Goal: Information Seeking & Learning: Learn about a topic

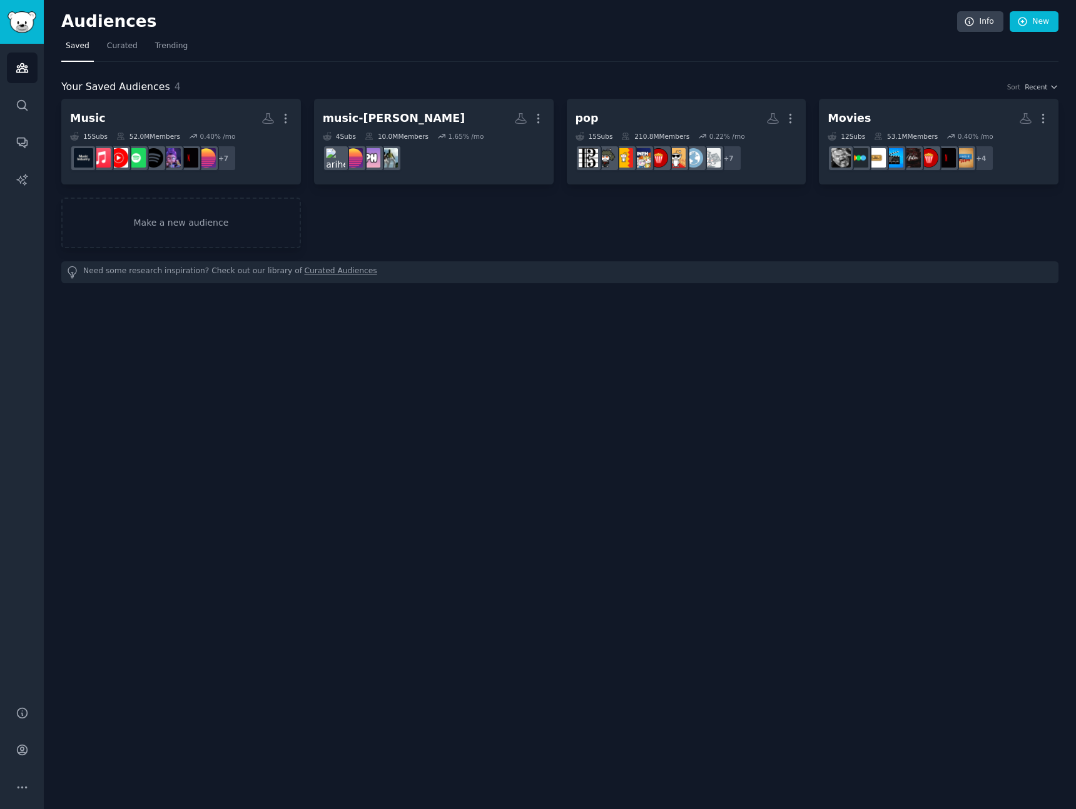
click at [479, 86] on div "Your Saved Audiences 4 Sort Recent" at bounding box center [559, 87] width 997 height 16
click at [118, 43] on span "Curated" at bounding box center [122, 46] width 31 height 11
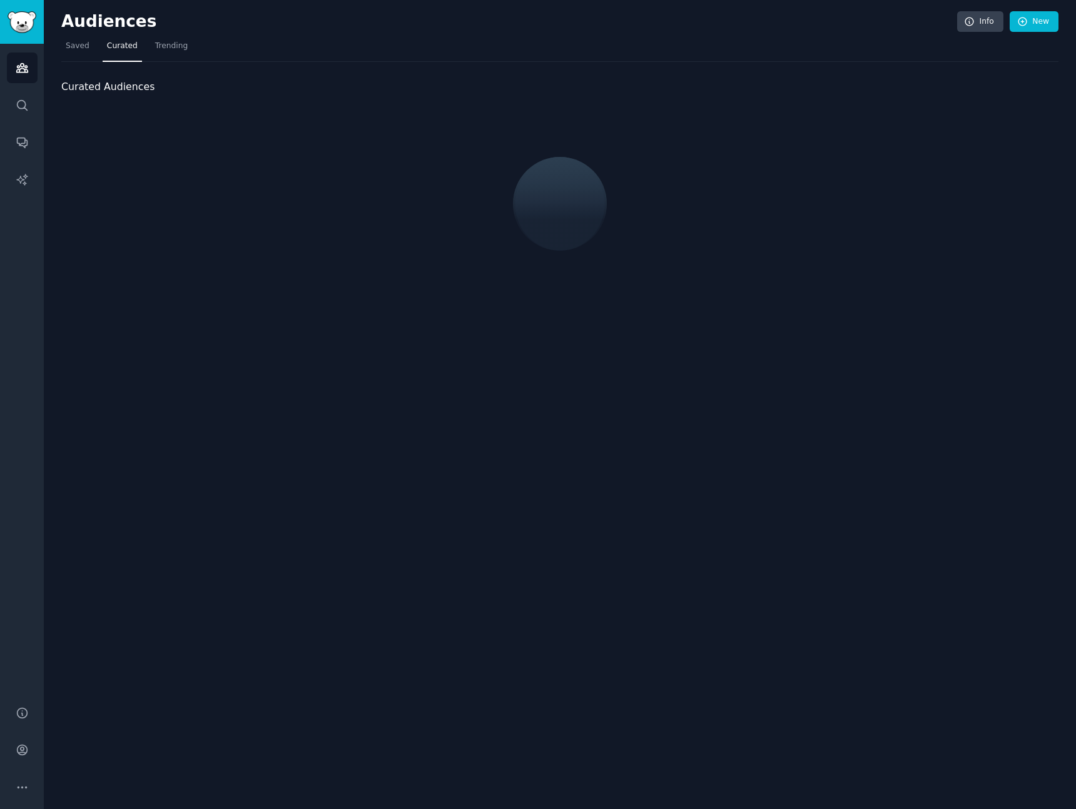
click at [58, 42] on div "Audiences Info New Saved Curated Trending Curated Audiences" at bounding box center [560, 404] width 1032 height 809
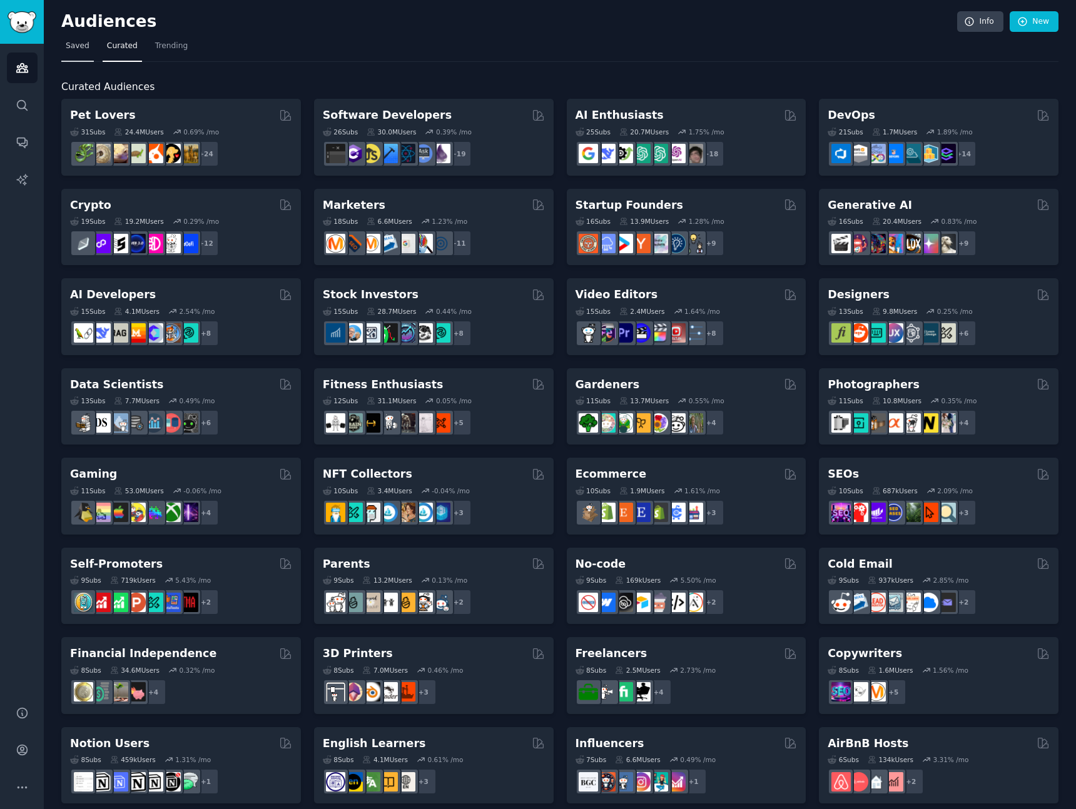
click at [69, 50] on span "Saved" at bounding box center [78, 46] width 24 height 11
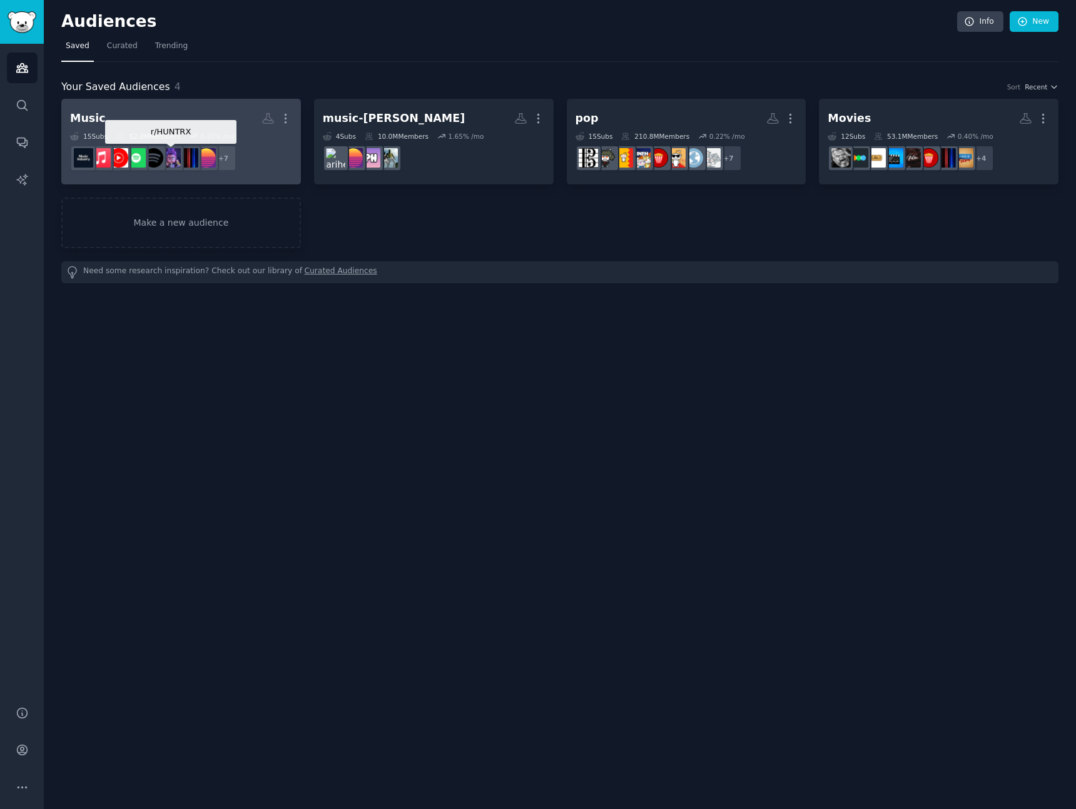
click at [184, 119] on h2 "Music More" at bounding box center [181, 119] width 222 height 22
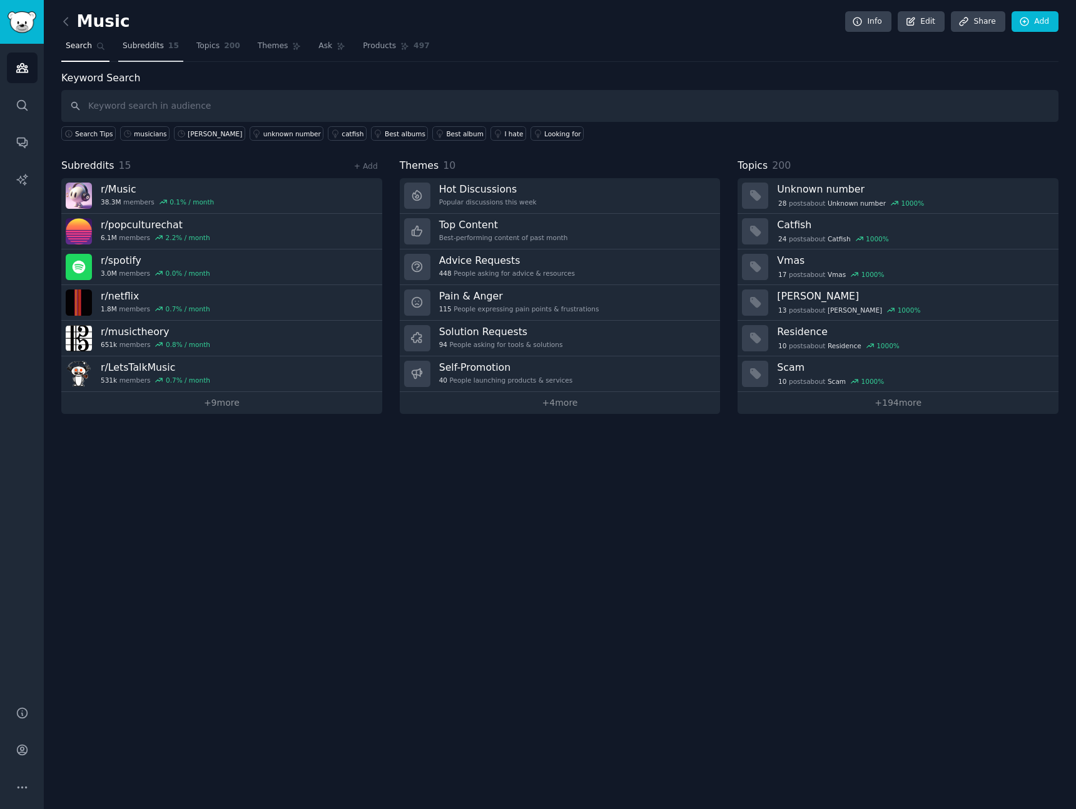
click at [163, 47] on link "Subreddits 15" at bounding box center [150, 49] width 65 height 26
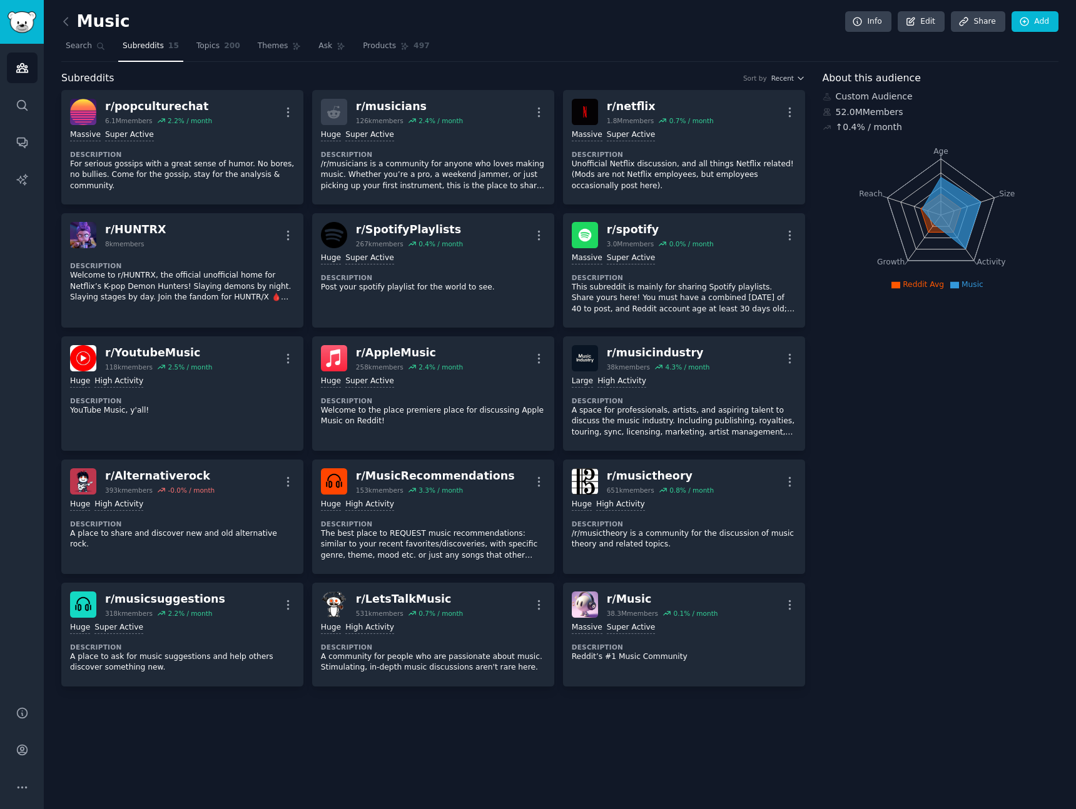
click at [247, 37] on nav "Search Subreddits 15 Topics 200 Themes Ask Products 497" at bounding box center [559, 49] width 997 height 26
click at [241, 50] on nav "Search Subreddits 15 Topics 200 Themes Ask Products 497" at bounding box center [559, 49] width 997 height 26
drag, startPoint x: 224, startPoint y: 46, endPoint x: 263, endPoint y: 7, distance: 55.3
click at [224, 46] on span "200" at bounding box center [232, 46] width 16 height 11
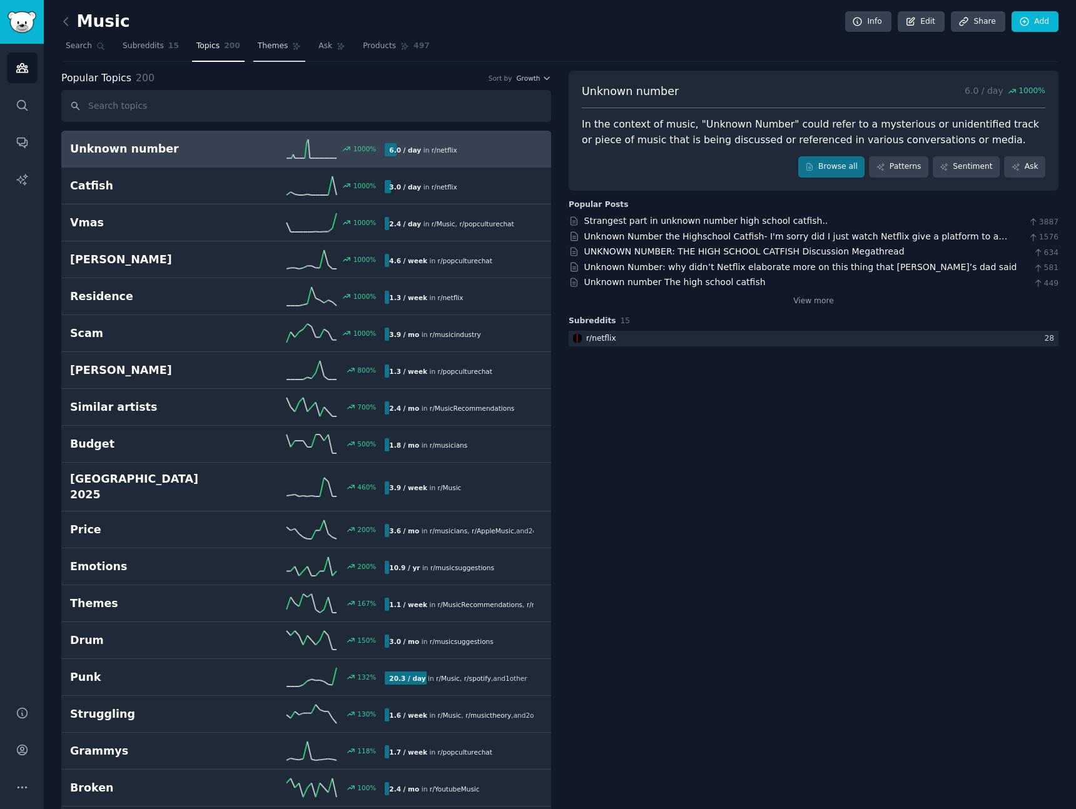
click at [271, 43] on span "Themes" at bounding box center [273, 46] width 31 height 11
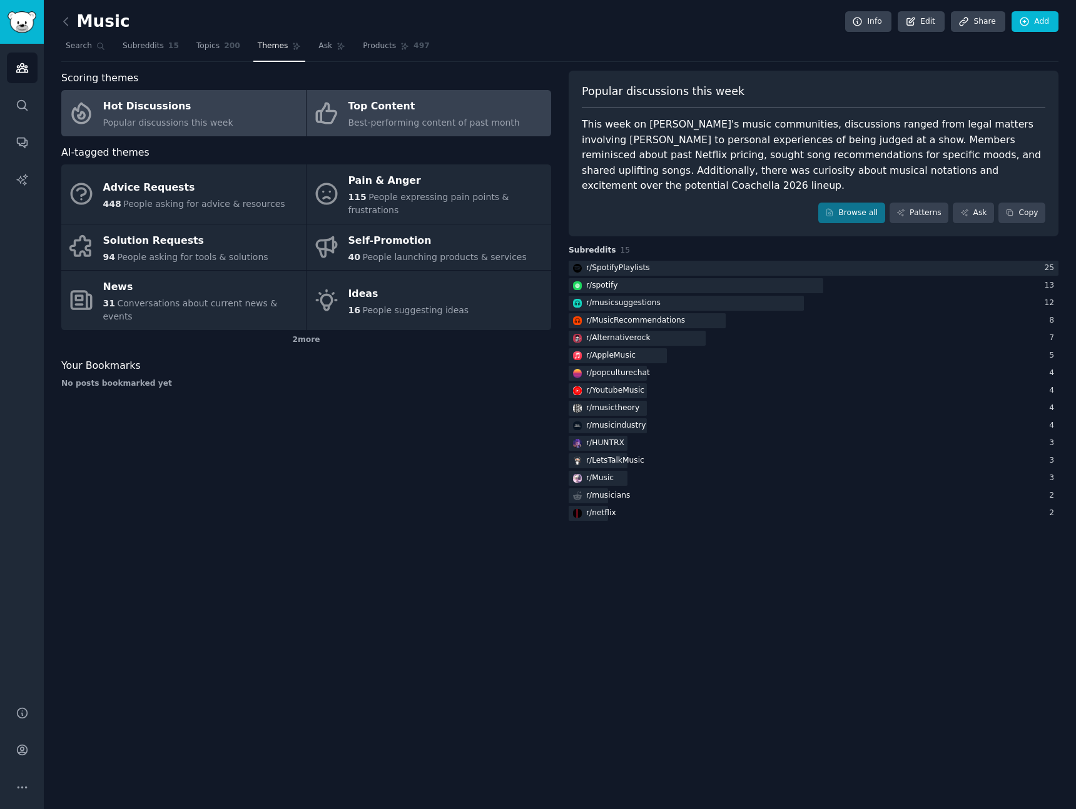
click at [382, 106] on div "Top Content" at bounding box center [433, 107] width 171 height 20
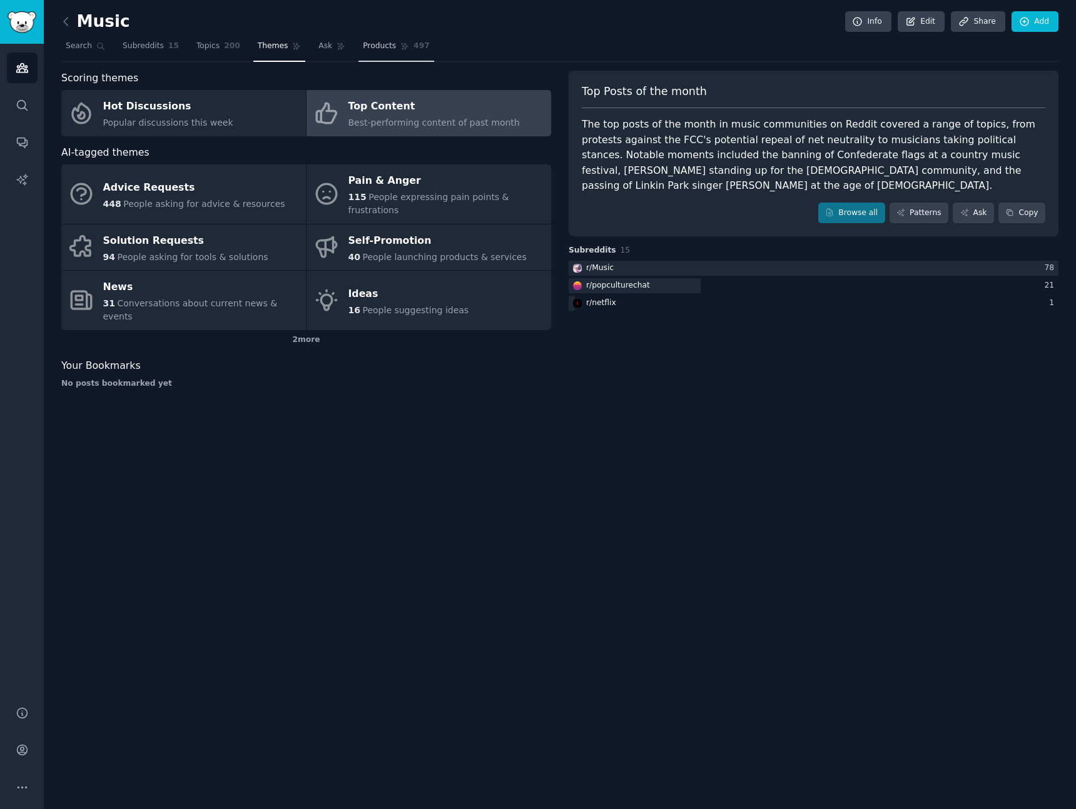
click at [380, 50] on span "Products" at bounding box center [379, 46] width 33 height 11
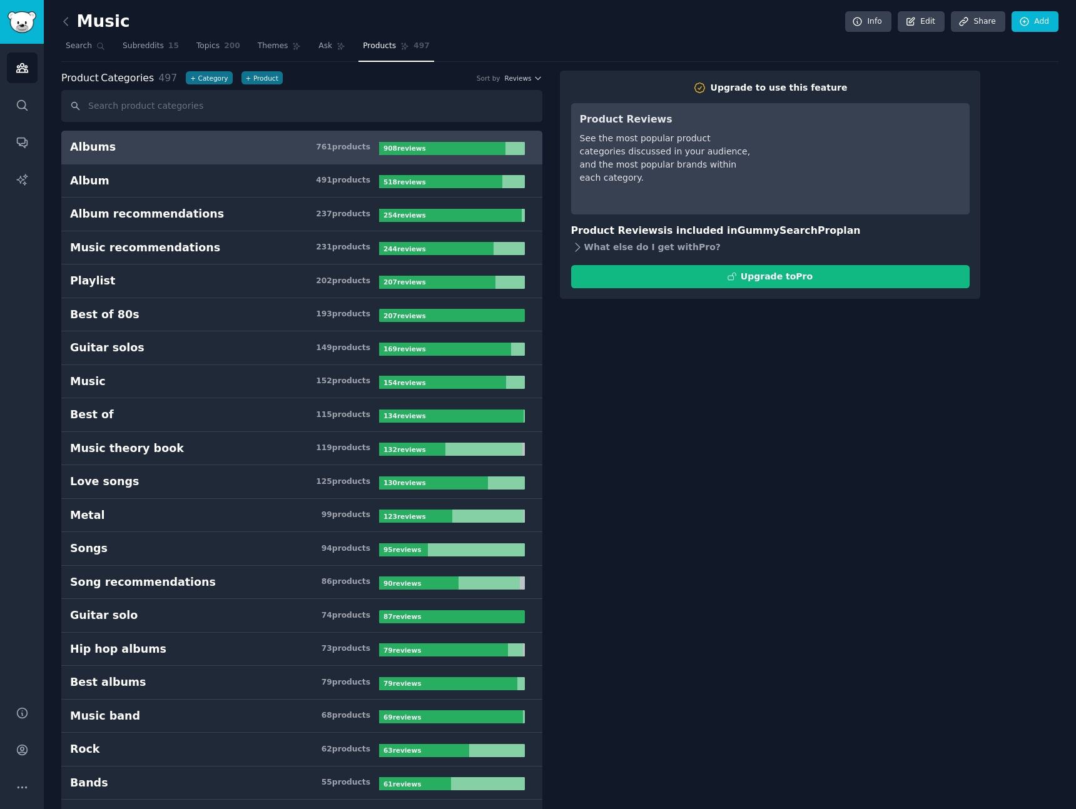
click at [657, 250] on div "What else do I get with Pro ?" at bounding box center [770, 248] width 398 height 18
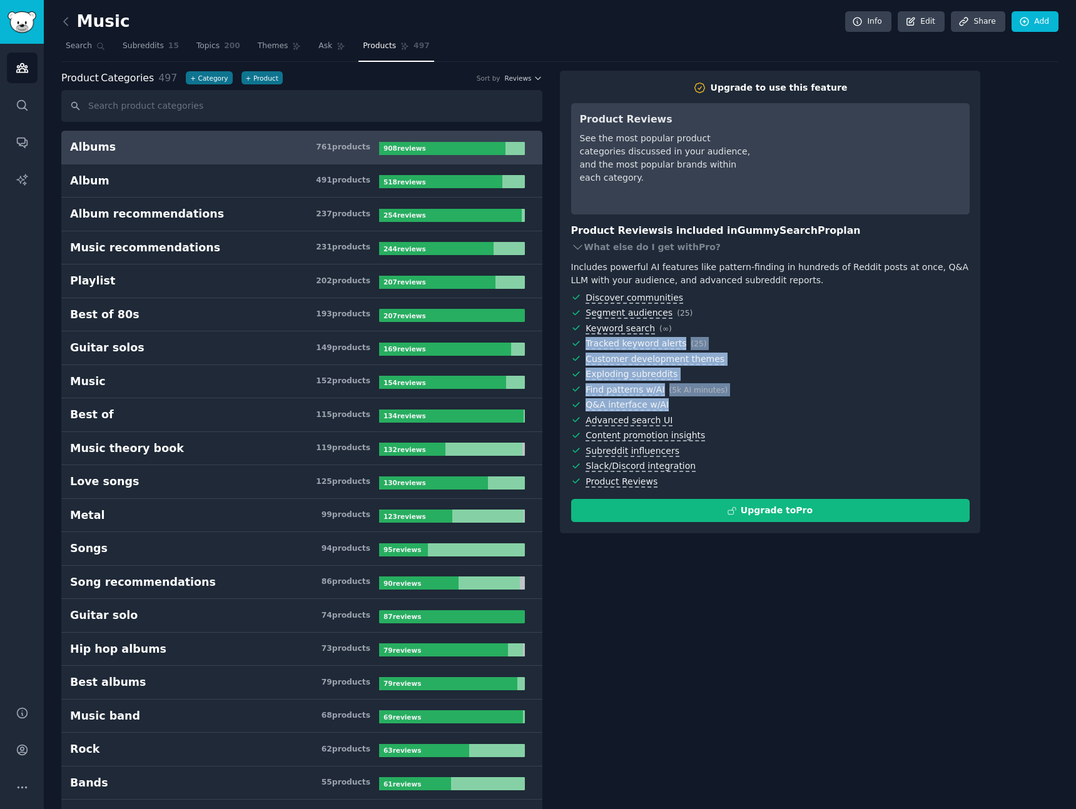
drag, startPoint x: 792, startPoint y: 328, endPoint x: 797, endPoint y: 410, distance: 82.1
click at [797, 410] on ul "Discover communities Segment audiences ( 25 ) Keyword search ( ∞ ) Tracked keyw…" at bounding box center [770, 389] width 398 height 197
click at [796, 407] on span "Q&A interface w/AI" at bounding box center [776, 404] width 383 height 13
click at [314, 44] on link "Ask" at bounding box center [332, 49] width 36 height 26
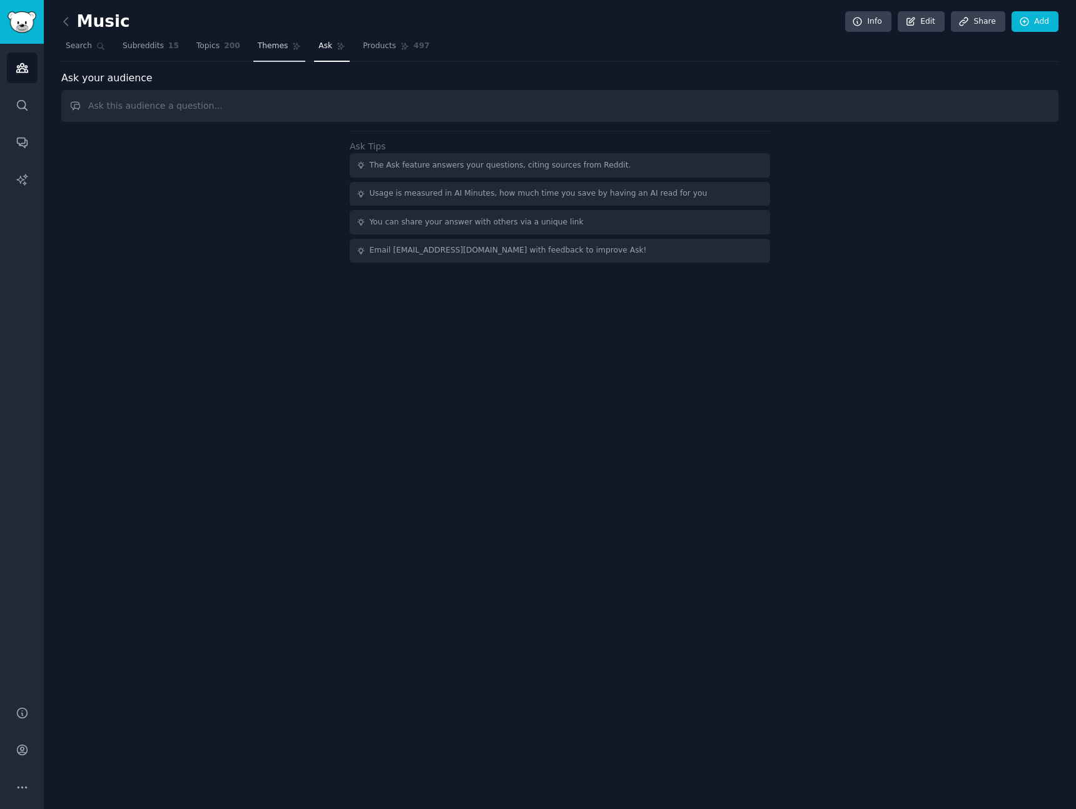
click at [292, 44] on icon at bounding box center [296, 46] width 9 height 9
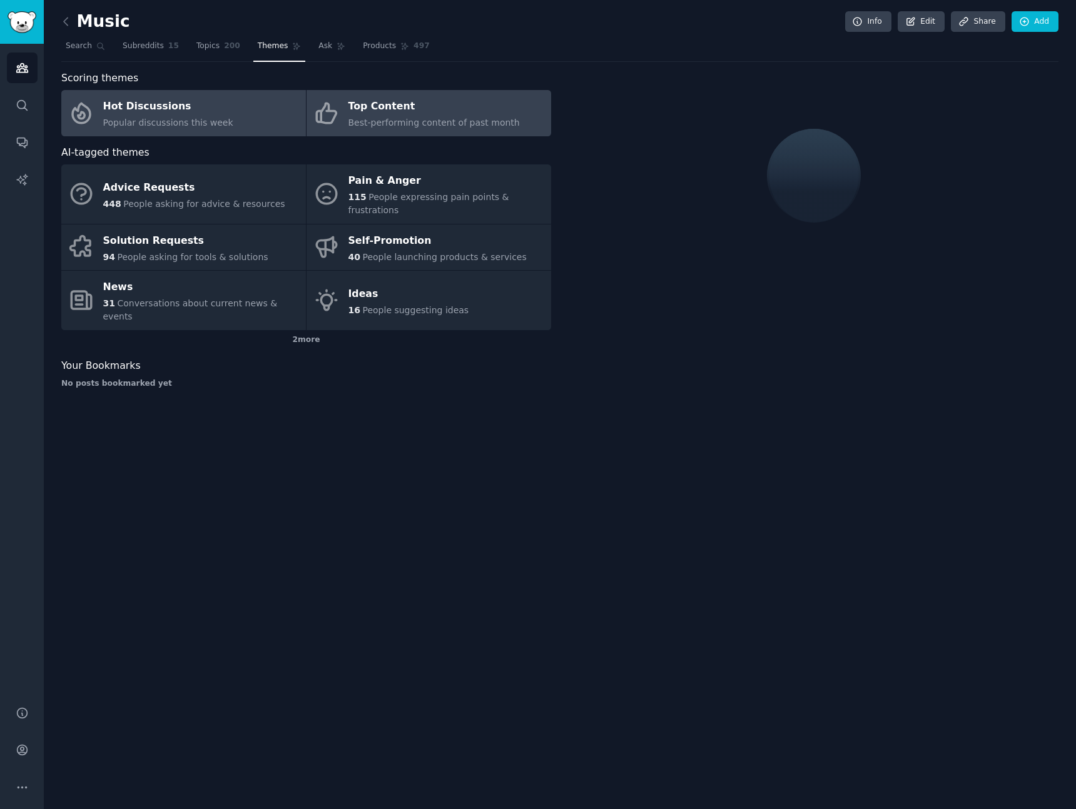
click at [363, 116] on div "Best-performing content of past month" at bounding box center [433, 122] width 171 height 13
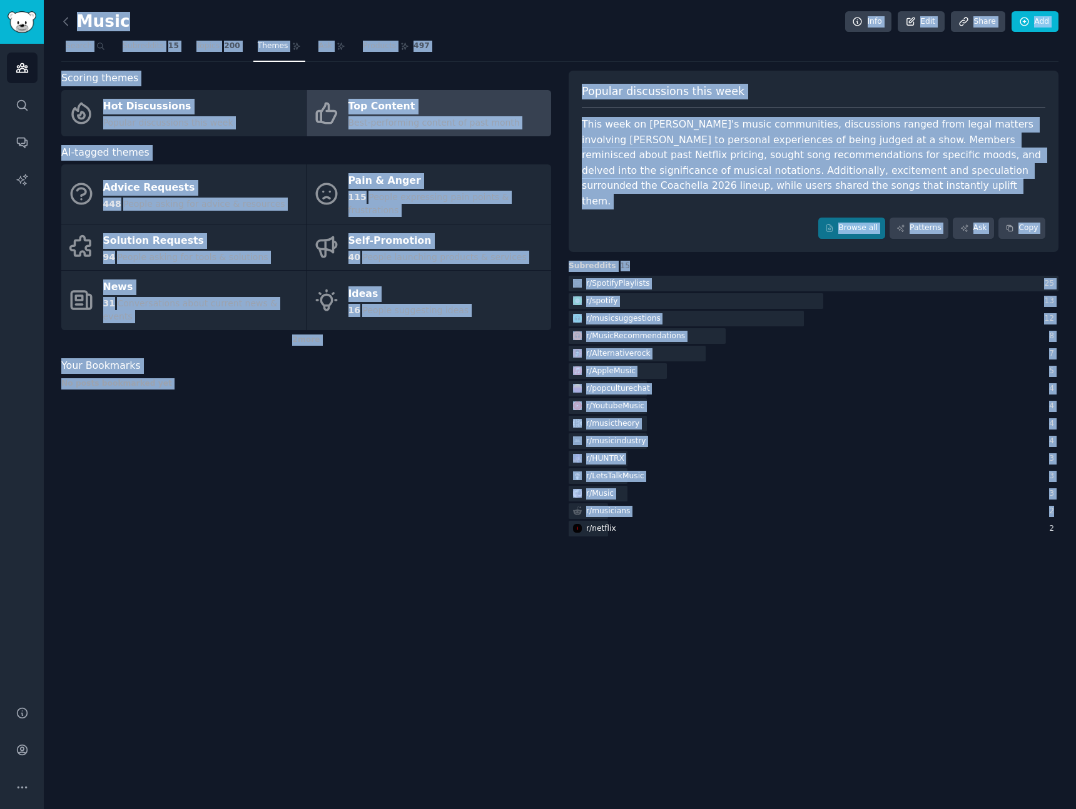
drag, startPoint x: 836, startPoint y: 665, endPoint x: 280, endPoint y: 8, distance: 860.6
click at [281, 9] on div "Music Info Edit Share Add Search Subreddits 15 Topics 200 Themes Ask Products 4…" at bounding box center [560, 404] width 1032 height 809
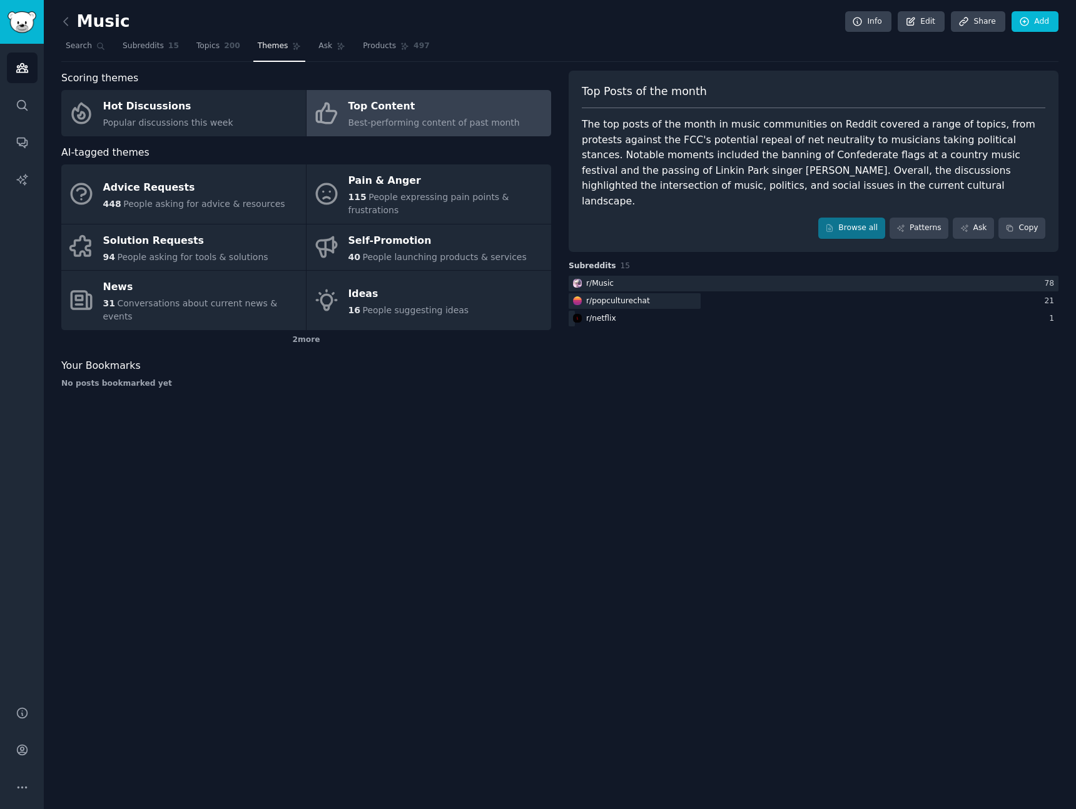
click at [315, 403] on div "Music Info Edit Share Add Search Subreddits 15 Topics 200 Themes Ask Products 4…" at bounding box center [560, 404] width 1032 height 809
click at [210, 106] on div "Hot Discussions" at bounding box center [168, 107] width 130 height 20
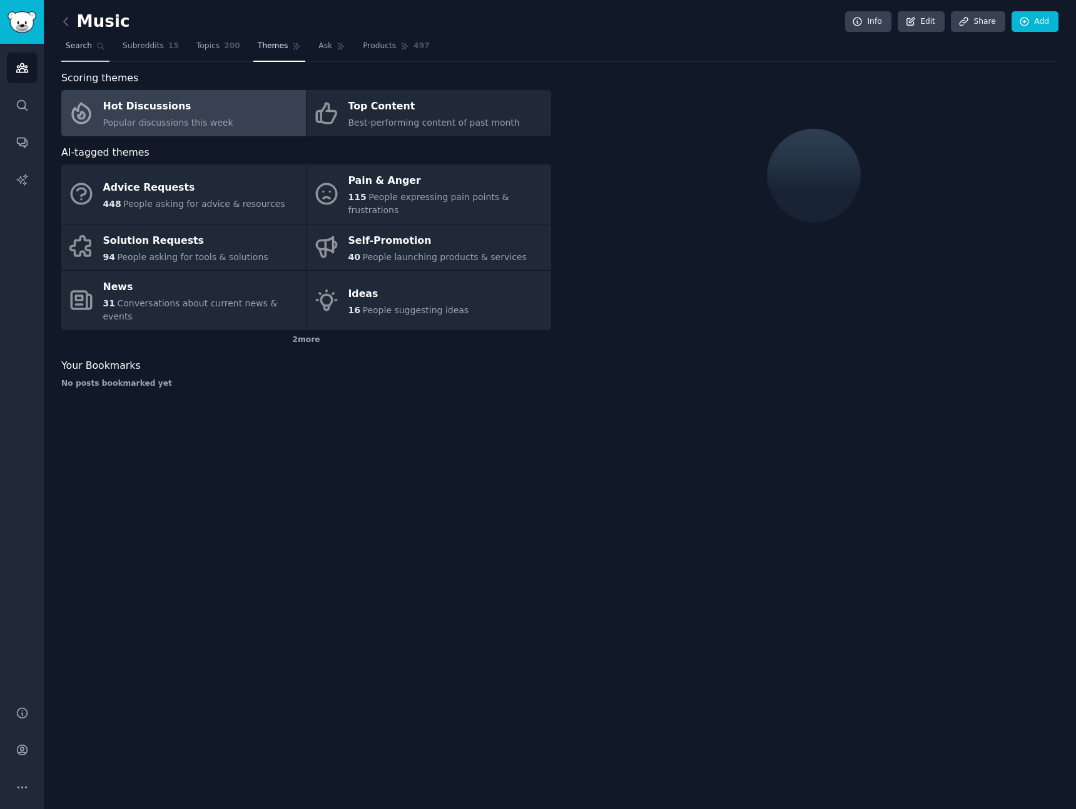
click at [105, 45] on link "Search" at bounding box center [85, 49] width 48 height 26
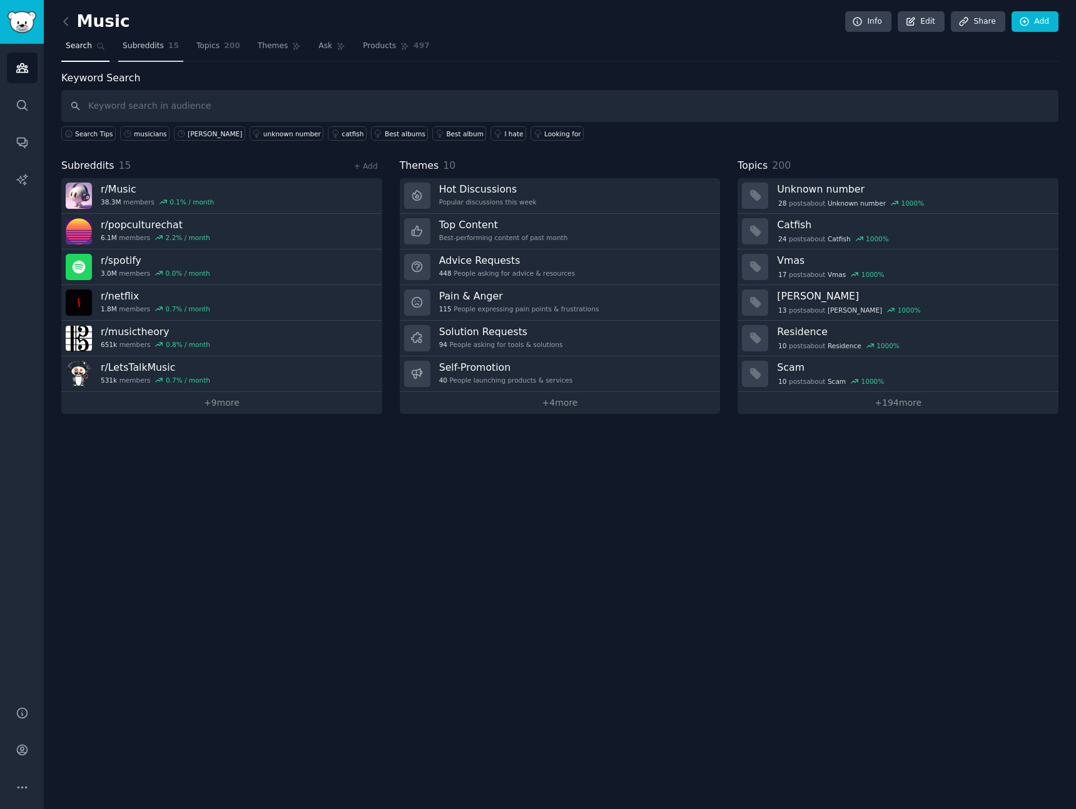
click at [144, 43] on span "Subreddits" at bounding box center [143, 46] width 41 height 11
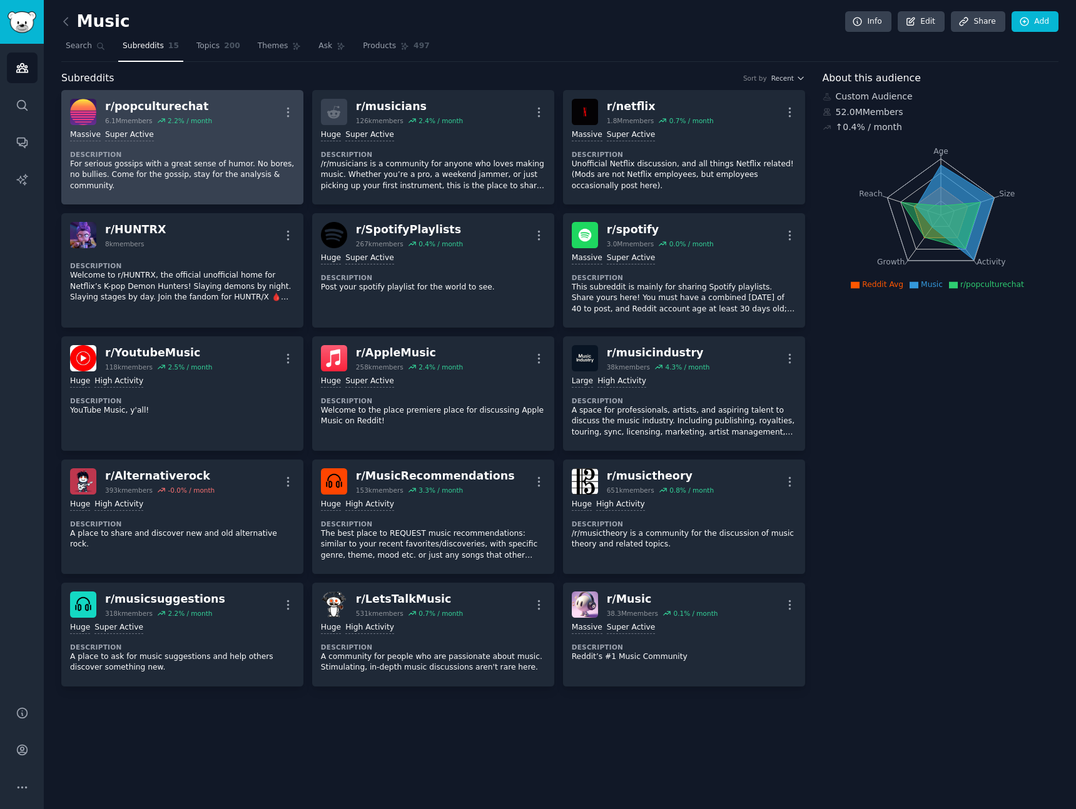
click at [242, 147] on div "Massive Super Active Description For serious gossips with a great sense of humo…" at bounding box center [182, 160] width 225 height 71
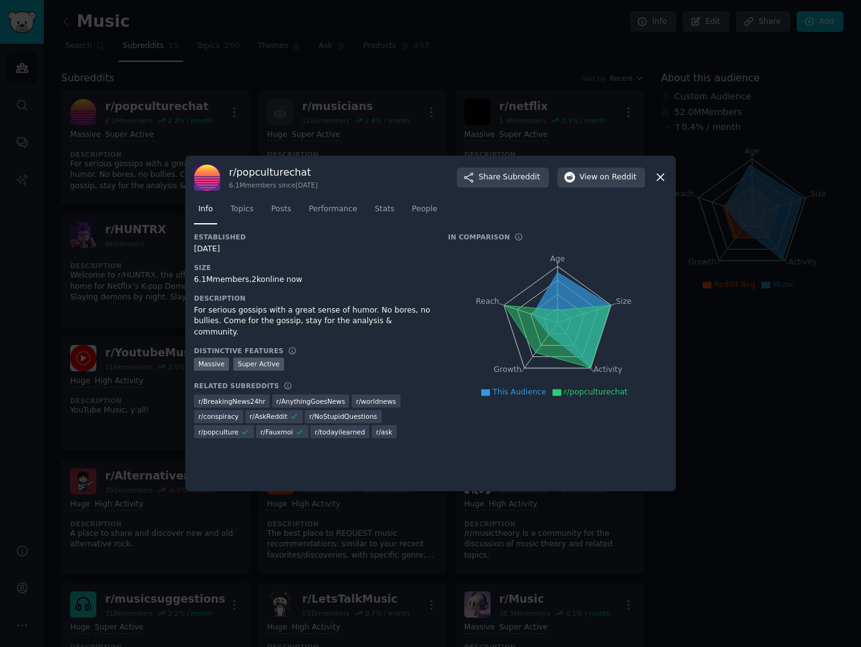
click at [375, 314] on div "For serious gossips with a great sense of humor. No bores, no bullies. Come for…" at bounding box center [312, 321] width 236 height 33
click at [255, 211] on link "Topics" at bounding box center [242, 213] width 32 height 26
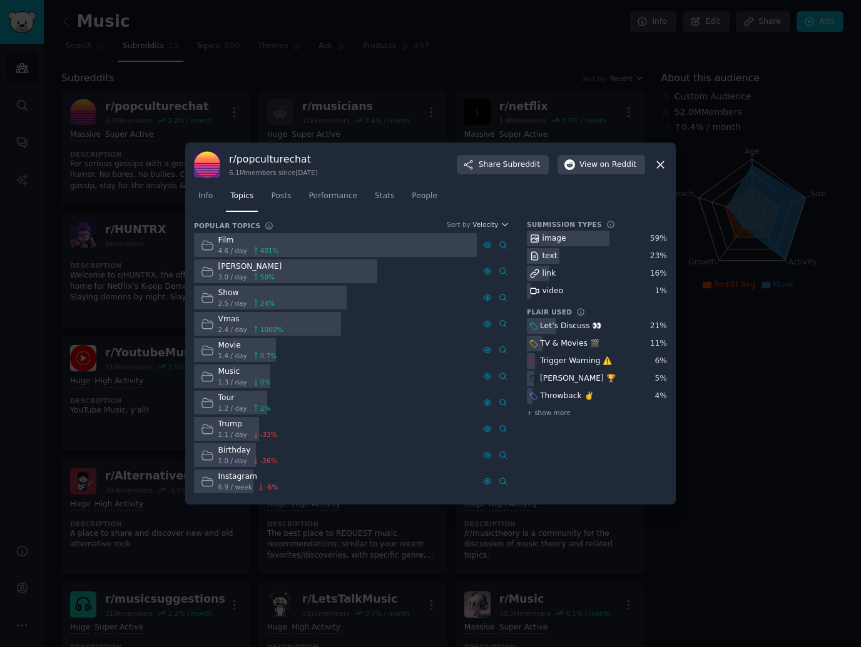
click at [241, 264] on div "[PERSON_NAME]" at bounding box center [250, 266] width 64 height 11
click at [280, 265] on div at bounding box center [285, 272] width 183 height 24
drag, startPoint x: 279, startPoint y: 275, endPoint x: 278, endPoint y: 263, distance: 11.3
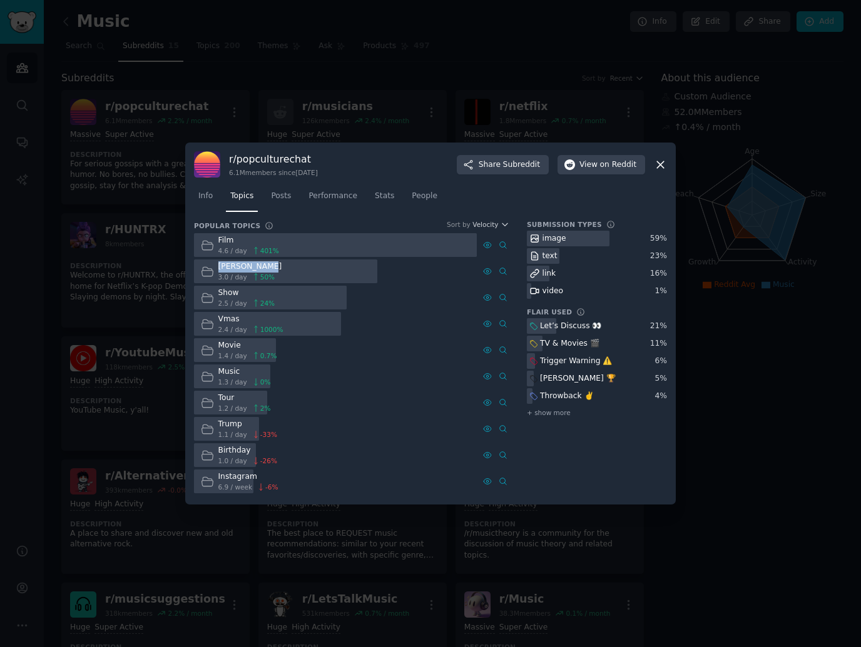
click at [278, 263] on div "[PERSON_NAME] 3.0 / day 50 %" at bounding box center [335, 272] width 283 height 24
click at [273, 264] on div "[PERSON_NAME] 3.0 / day 50 %" at bounding box center [241, 272] width 94 height 24
click at [216, 240] on div "Film 4.6 / day 401 %" at bounding box center [239, 245] width 91 height 24
click at [277, 196] on span "Posts" at bounding box center [281, 196] width 20 height 11
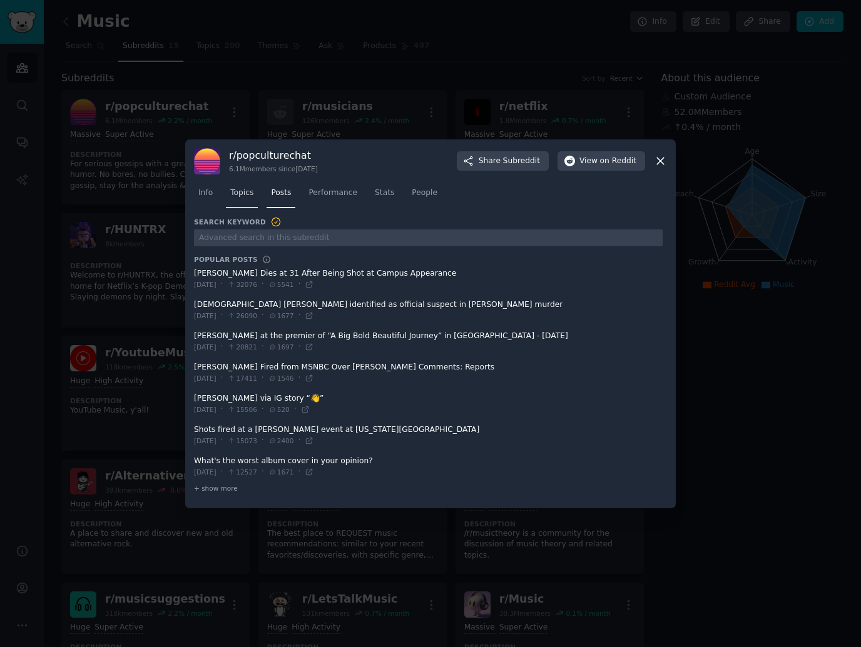
click at [234, 196] on span "Topics" at bounding box center [241, 193] width 23 height 11
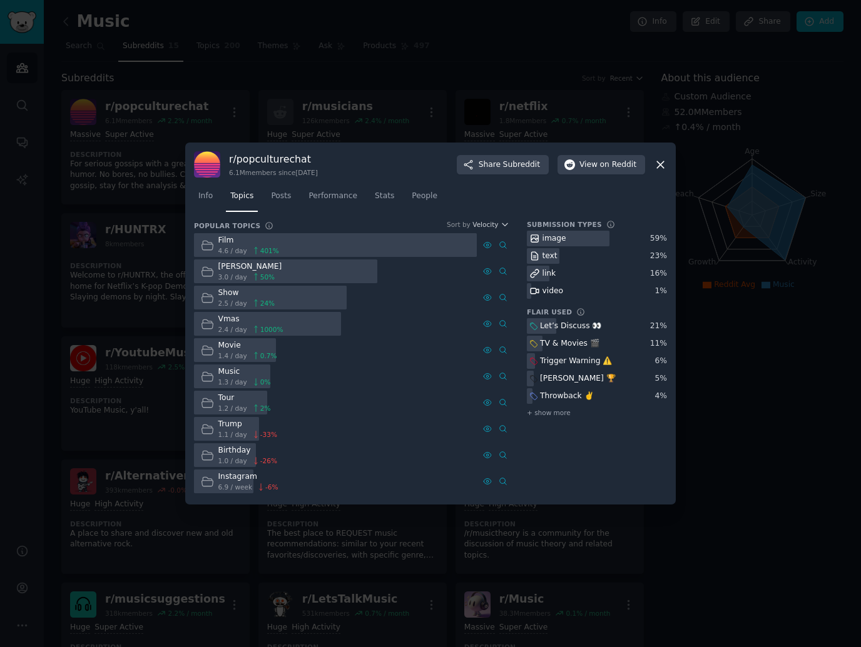
click at [546, 224] on h3 "Submission Types" at bounding box center [564, 224] width 75 height 9
drag, startPoint x: 619, startPoint y: 296, endPoint x: 545, endPoint y: 231, distance: 98.4
click at [545, 231] on div "image 59 % text 23 % link 16 % video 1 %" at bounding box center [597, 265] width 140 height 68
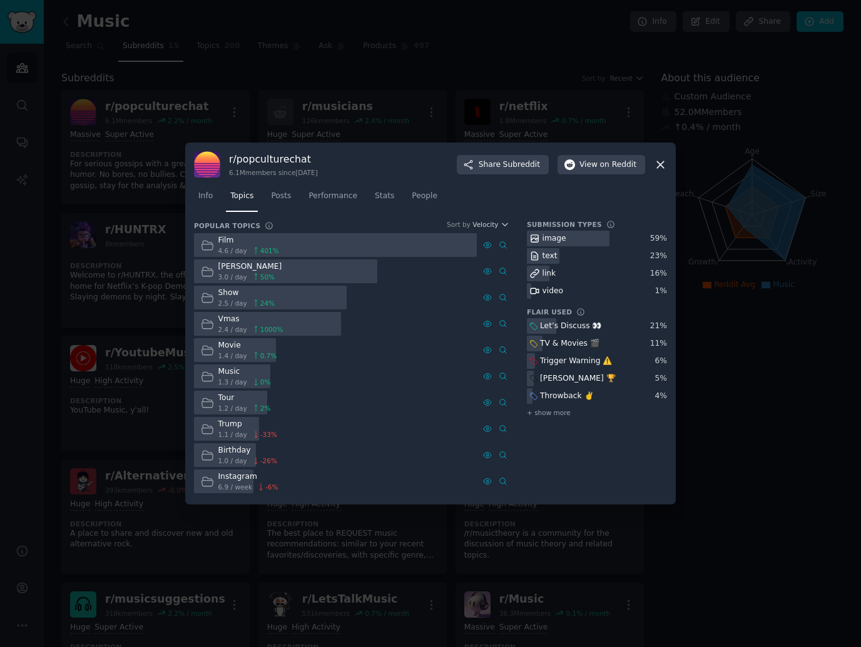
click at [562, 265] on div "image 59 % text 23 % link 16 % video 1 %" at bounding box center [597, 265] width 140 height 68
drag, startPoint x: 670, startPoint y: 293, endPoint x: 540, endPoint y: 228, distance: 145.2
click at [540, 228] on div "r/ popculturechat 6.1M members since [DATE] Share Subreddit View on Reddit Info…" at bounding box center [430, 324] width 490 height 362
click at [552, 239] on div "image" at bounding box center [554, 238] width 24 height 11
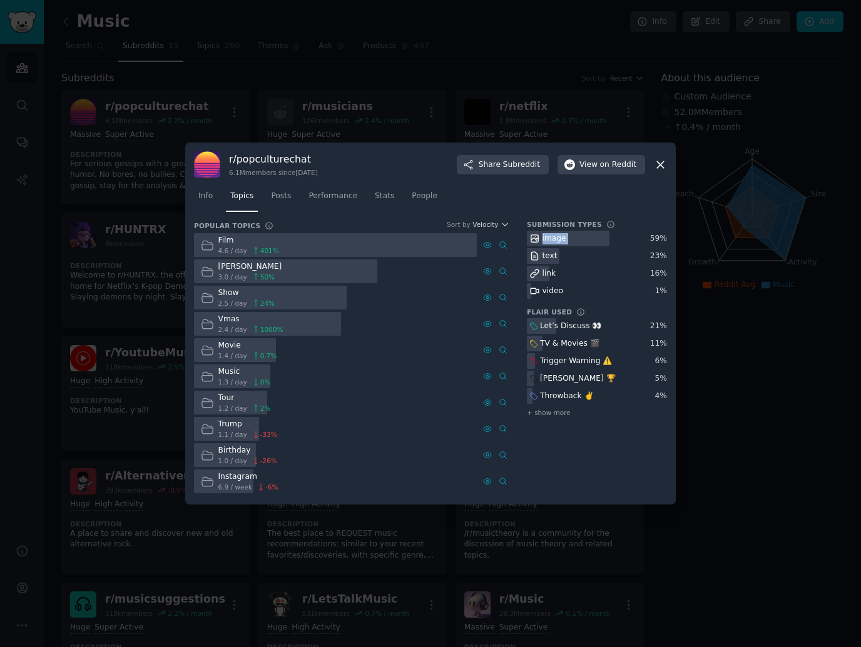
click at [552, 239] on div "image" at bounding box center [554, 238] width 24 height 11
click at [555, 250] on div "text" at bounding box center [543, 256] width 33 height 16
drag, startPoint x: 565, startPoint y: 295, endPoint x: 529, endPoint y: 235, distance: 70.2
click at [529, 235] on div "image 59 % text 23 % link 16 % video 1 %" at bounding box center [597, 265] width 140 height 68
click at [562, 281] on div "link" at bounding box center [597, 274] width 140 height 16
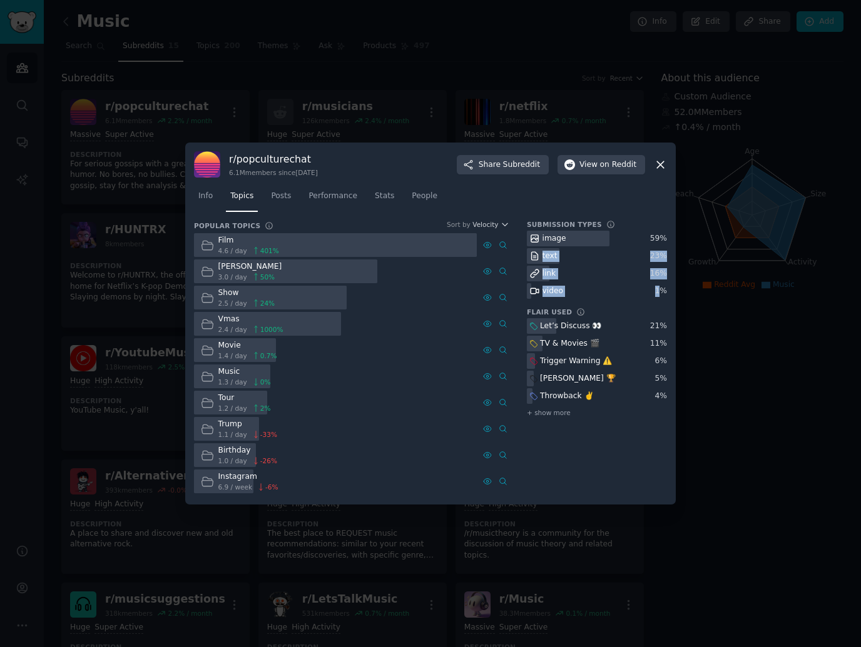
drag, startPoint x: 659, startPoint y: 293, endPoint x: 647, endPoint y: 260, distance: 35.2
click at [647, 259] on div "image 59 % text 23 % link 16 % video 1 %" at bounding box center [597, 265] width 140 height 68
click at [647, 262] on div "text" at bounding box center [597, 256] width 140 height 16
click at [659, 168] on icon at bounding box center [660, 164] width 13 height 13
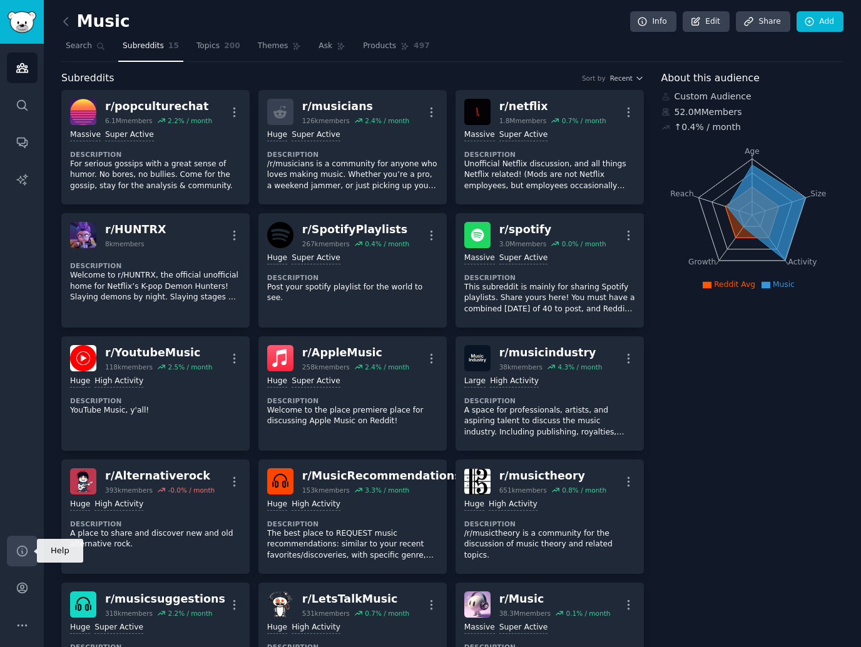
click at [16, 550] on icon "Sidebar" at bounding box center [22, 551] width 13 height 13
